Goal: Task Accomplishment & Management: Use online tool/utility

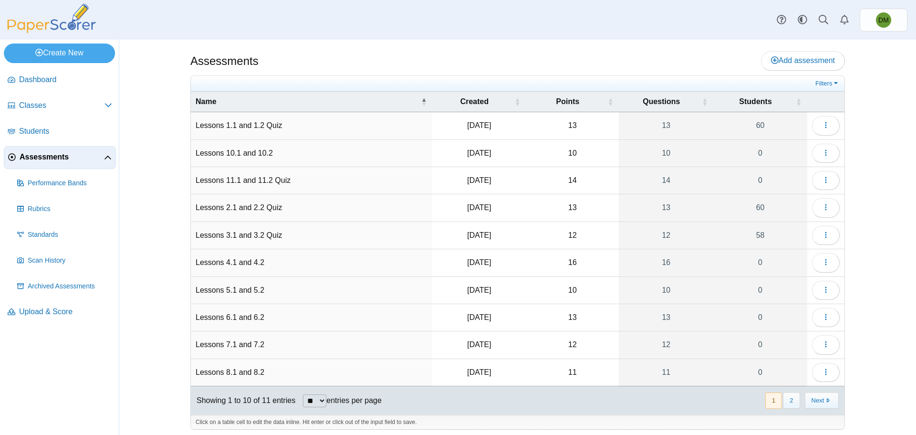
click at [254, 233] on td "Lessons 3.1 and 3.2 Quiz" at bounding box center [311, 235] width 241 height 27
click at [345, 235] on input "**********" at bounding box center [312, 235] width 232 height 19
click at [822, 237] on icon "button" at bounding box center [826, 235] width 8 height 8
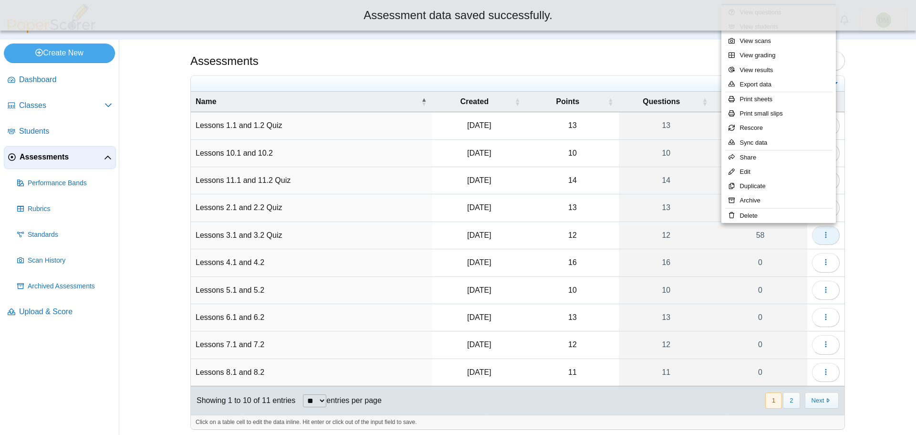
click at [824, 241] on button "button" at bounding box center [826, 235] width 28 height 19
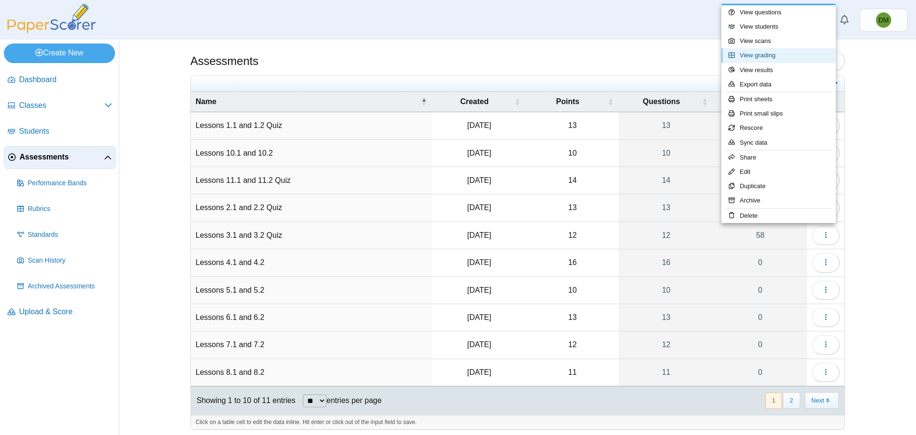
click at [774, 53] on link "View grading" at bounding box center [779, 55] width 115 height 14
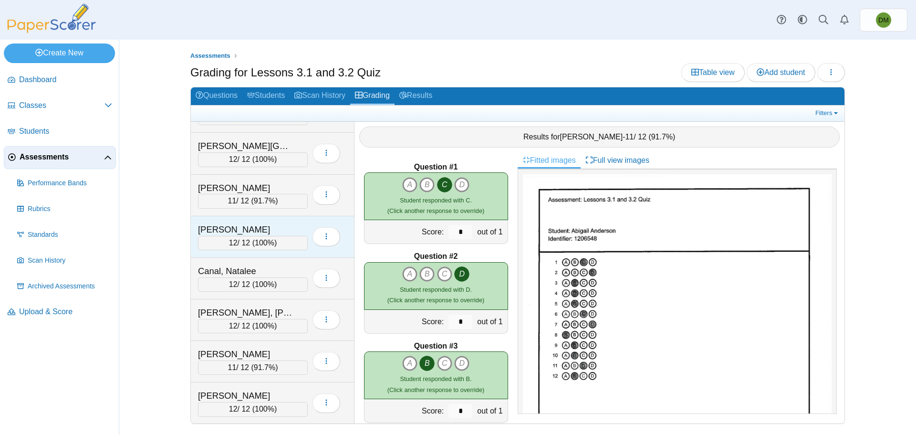
scroll to position [239, 0]
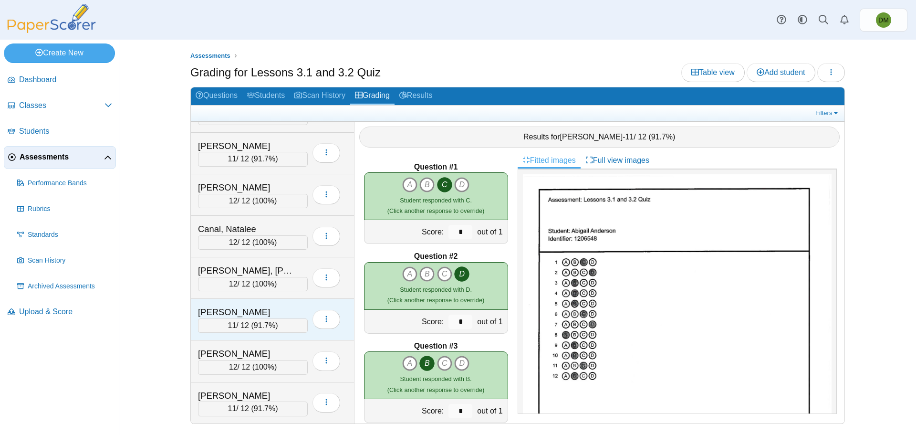
click at [252, 316] on div "[PERSON_NAME]" at bounding box center [245, 312] width 95 height 12
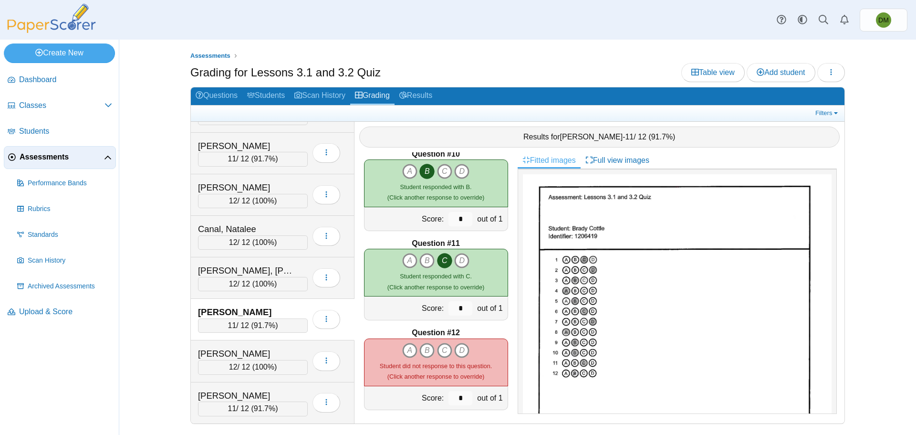
scroll to position [821, 0]
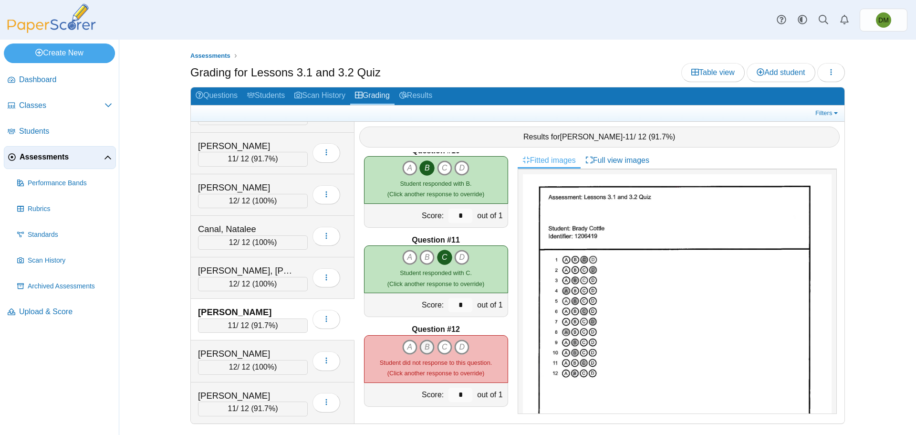
click at [425, 342] on icon "B" at bounding box center [426, 346] width 15 height 15
type input "*"
